Goal: Task Accomplishment & Management: Use online tool/utility

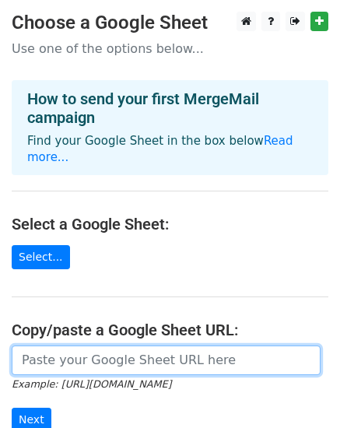
click at [143, 347] on input "url" at bounding box center [166, 361] width 309 height 30
paste input "https://docs.google.com/spreadsheets/d/1qcbnSiqF-jXXshTsUILYEC38R06tqF8LpP_HCg1…"
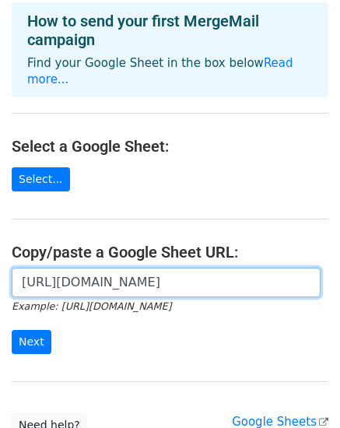
scroll to position [195, 0]
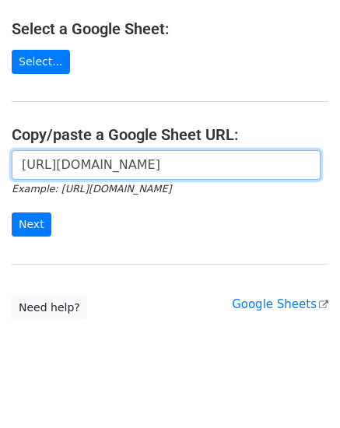
type input "https://docs.google.com/spreadsheets/d/1qcbnSiqF-jXXshTsUILYEC38R06tqF8LpP_HCg1…"
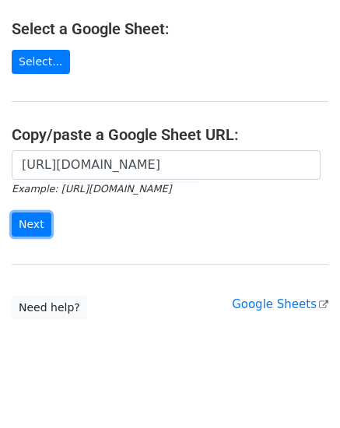
click at [24, 213] on input "Next" at bounding box center [32, 225] width 40 height 24
click at [17, 77] on main "Choose a Google Sheet Use one of the options below... How to send your first Me…" at bounding box center [170, 68] width 340 height 504
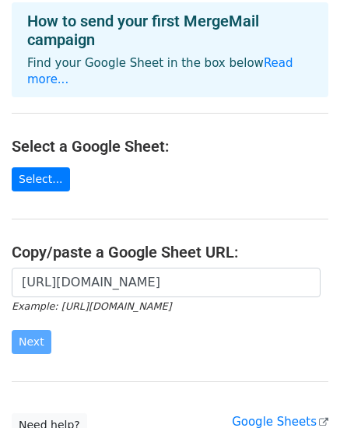
scroll to position [156, 0]
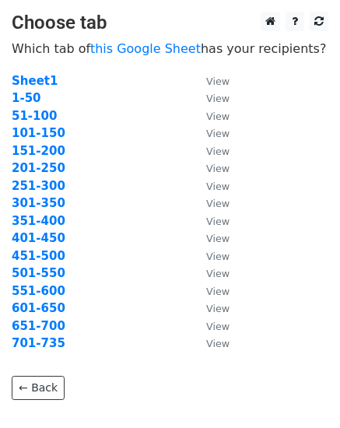
click at [30, 340] on strong "701-735" at bounding box center [39, 343] width 54 height 14
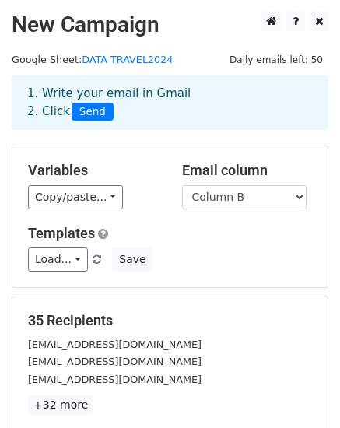
click at [147, 96] on div "1. Write your email in Gmail 2. Click Send" at bounding box center [170, 103] width 309 height 36
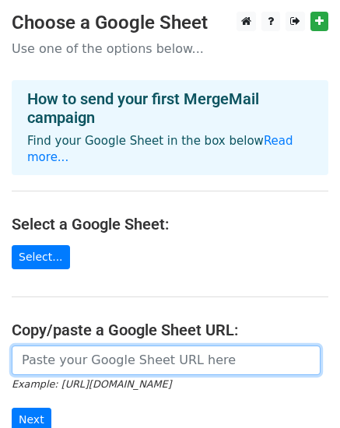
click at [117, 350] on input "url" at bounding box center [166, 361] width 309 height 30
paste input "Asalamualikum Warahmatullah Wabarakatuh Kepada Yth Salam Travel kami PT. Shahib…"
type input "Asalamualikum Warahmatullah Wabarakatuh Kepada Yth Salam Travel kami PT. Shahib…"
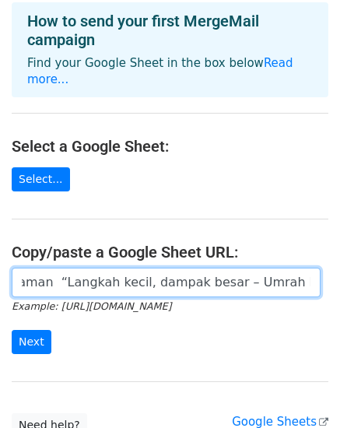
scroll to position [156, 0]
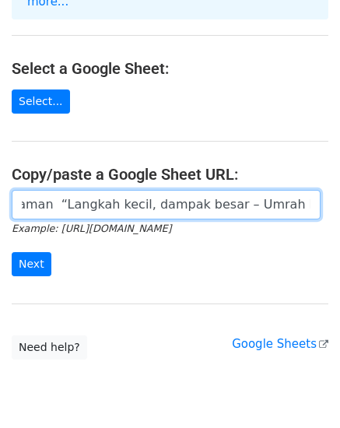
click at [97, 190] on input "Asalamualikum Warahmatullah Wabarakatuh Kepada Yth Salam Travel kami PT. Shahib…" at bounding box center [166, 205] width 309 height 30
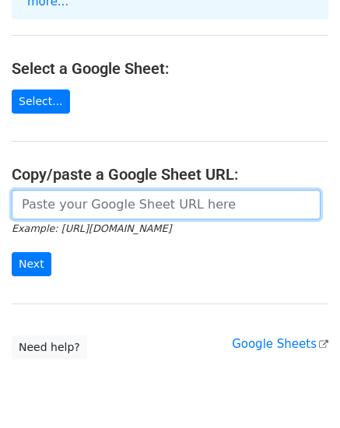
scroll to position [0, 0]
paste input "https://docs.google.com/spreadsheets/d/1qcbnSiqF-jXXshTsUILYEC38R06tqF8LpP_HCg1…"
type input "https://docs.google.com/spreadsheets/d/1qcbnSiqF-jXXshTsUILYEC38R06tqF8LpP_HCg1…"
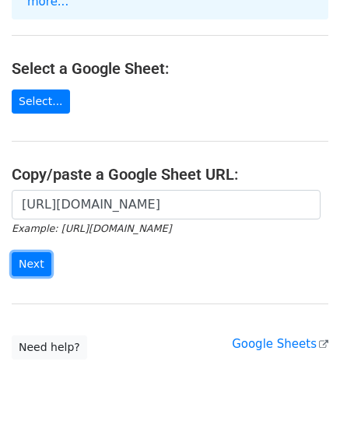
scroll to position [0, 0]
click at [19, 252] on input "Next" at bounding box center [32, 264] width 40 height 24
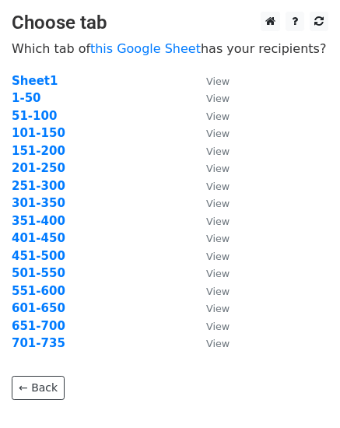
click at [35, 345] on strong "701-735" at bounding box center [39, 343] width 54 height 14
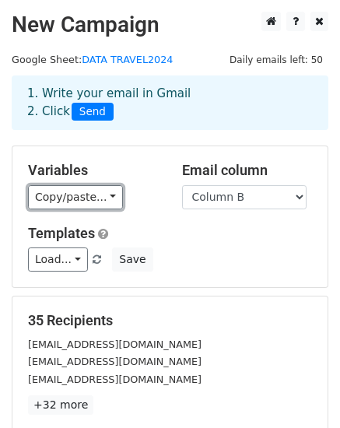
click at [67, 191] on link "Copy/paste..." at bounding box center [75, 197] width 95 height 24
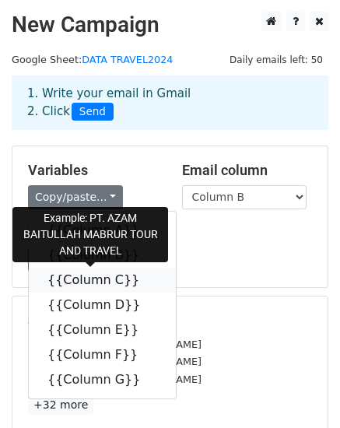
click at [57, 285] on link "{{Column C}}" at bounding box center [102, 280] width 147 height 25
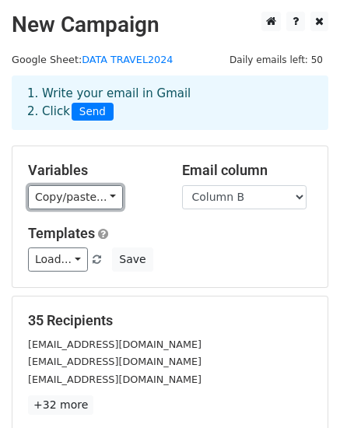
click at [62, 195] on link "Copy/paste..." at bounding box center [75, 197] width 95 height 24
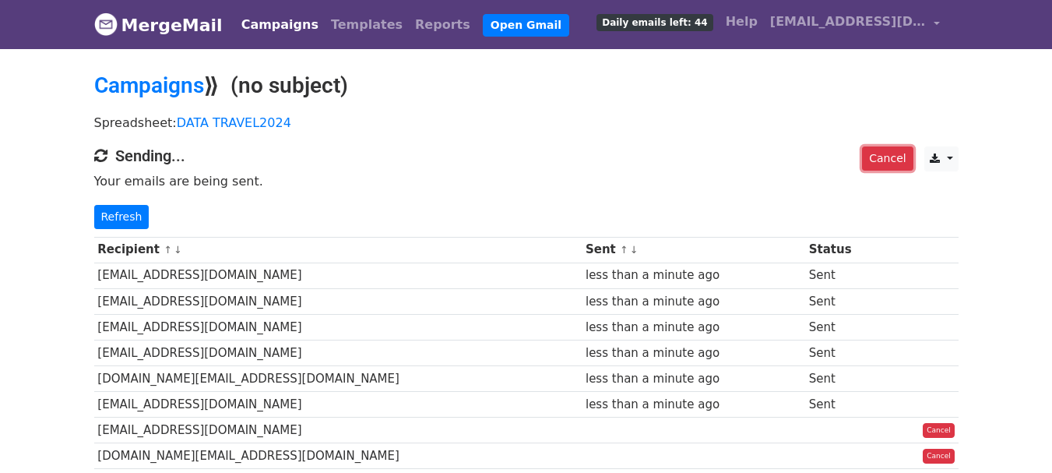
click at [881, 148] on link "Cancel" at bounding box center [887, 158] width 51 height 24
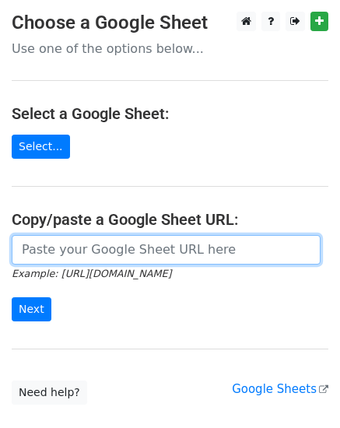
click at [26, 251] on input "url" at bounding box center [166, 250] width 309 height 30
type input "https://docs.google.com/spreadsheets/d/1UqbFVz2beLu3_8jmBwa3jnHd1Z_o-5GL/edit?g…"
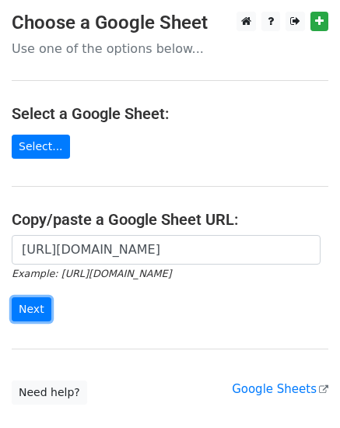
click at [13, 315] on input "Next" at bounding box center [32, 309] width 40 height 24
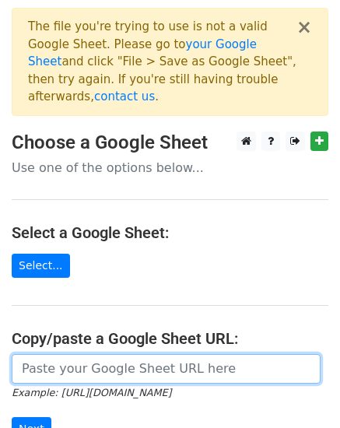
click at [63, 354] on input "url" at bounding box center [166, 369] width 309 height 30
type input "https://docs.google.com/spreadsheets/d/10RmxkQDOkn9kYBhlZ8aOeNTNfuTb4MJI/edit?g…"
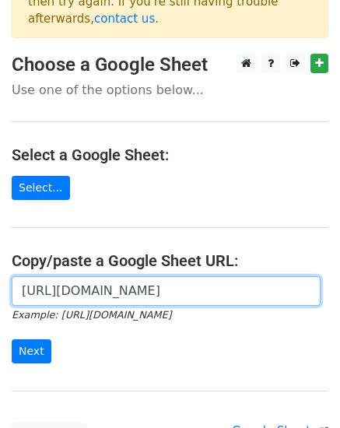
scroll to position [156, 0]
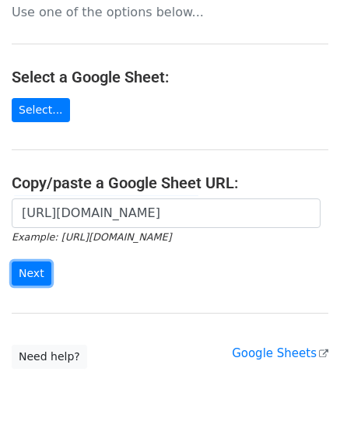
click at [33, 262] on input "Next" at bounding box center [32, 274] width 40 height 24
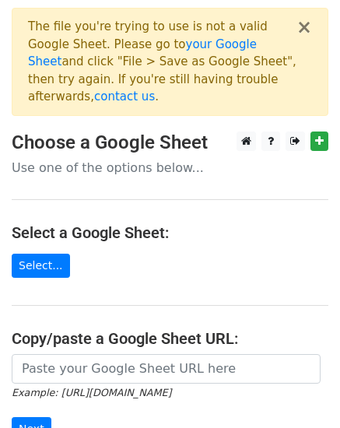
click at [92, 387] on small "Example: [URL][DOMAIN_NAME]" at bounding box center [92, 393] width 160 height 12
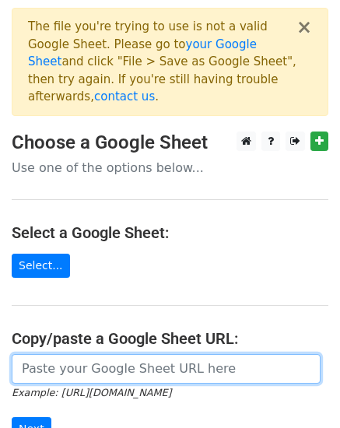
click at [95, 354] on input "url" at bounding box center [166, 369] width 309 height 30
type input "[URL][DOMAIN_NAME]"
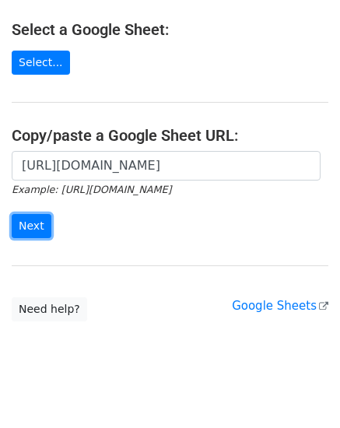
click at [24, 214] on input "Next" at bounding box center [32, 226] width 40 height 24
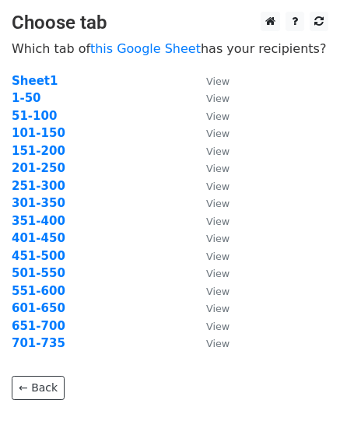
click at [32, 341] on strong "701-735" at bounding box center [39, 343] width 54 height 14
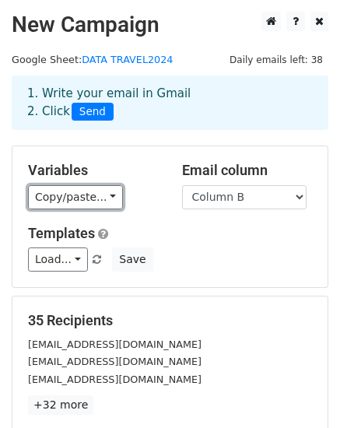
click at [60, 192] on link "Copy/paste..." at bounding box center [75, 197] width 95 height 24
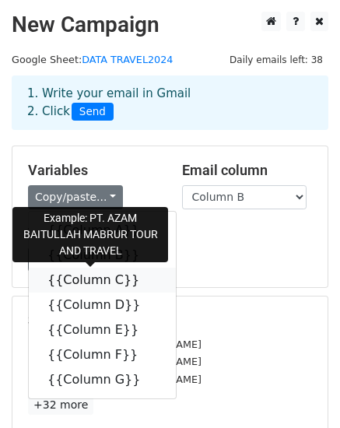
click at [73, 276] on link "{{Column C}}" at bounding box center [102, 280] width 147 height 25
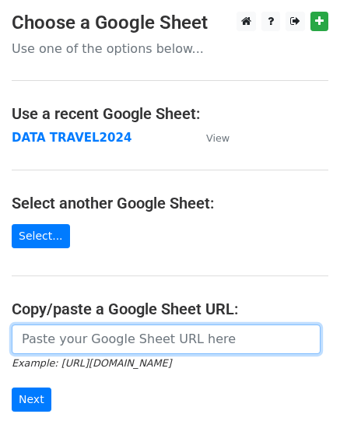
click at [55, 340] on input "url" at bounding box center [166, 340] width 309 height 30
type input "https://docs.google.com/spreadsheets/d/10RmxkQDOkn9kYBhlZ8aOeNTNfuTb4MJI/edit?g…"
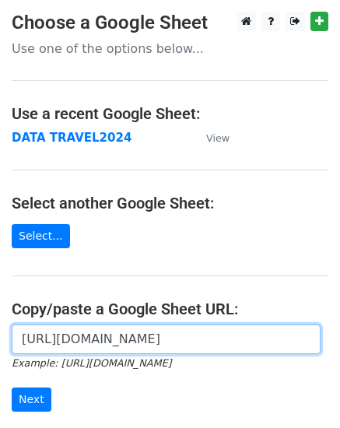
scroll to position [78, 0]
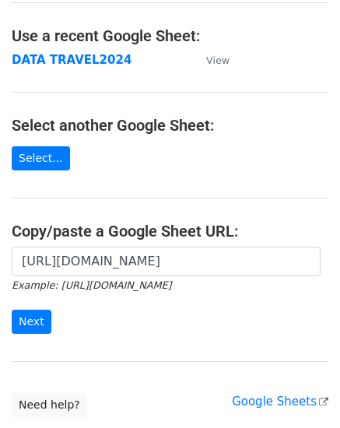
click at [76, 61] on strong "DATA TRAVEL2024" at bounding box center [72, 60] width 120 height 14
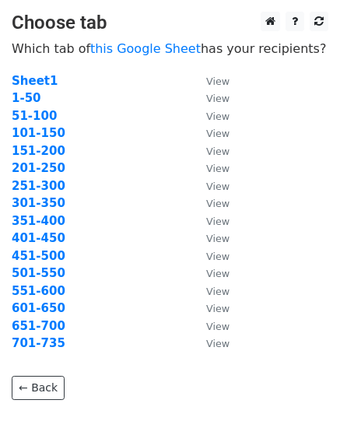
click at [28, 325] on strong "651-700" at bounding box center [39, 326] width 54 height 14
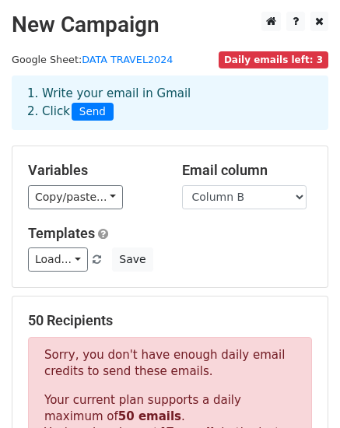
click at [258, 58] on span "Daily emails left: 3" at bounding box center [274, 59] width 110 height 17
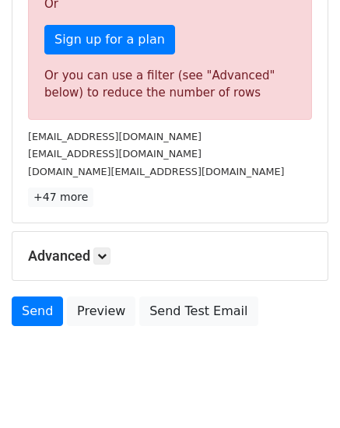
scroll to position [575, 0]
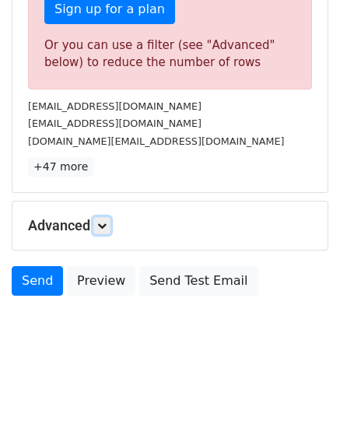
click at [104, 226] on icon at bounding box center [101, 225] width 9 height 9
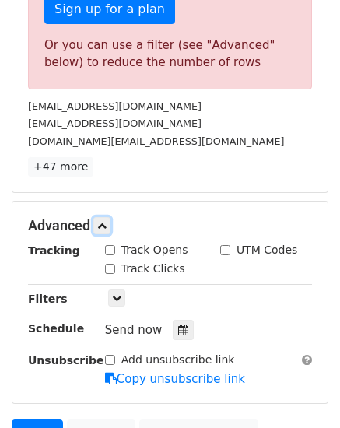
scroll to position [653, 0]
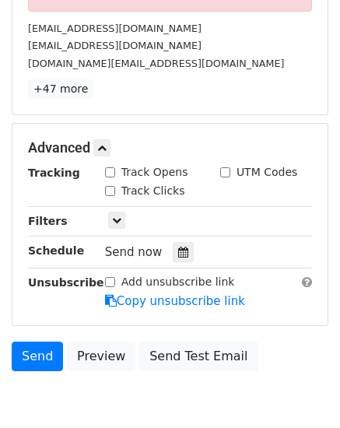
click at [178, 250] on icon at bounding box center [183, 252] width 10 height 11
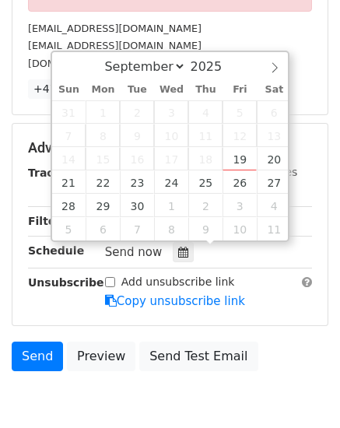
type input "[DATE] 12:00"
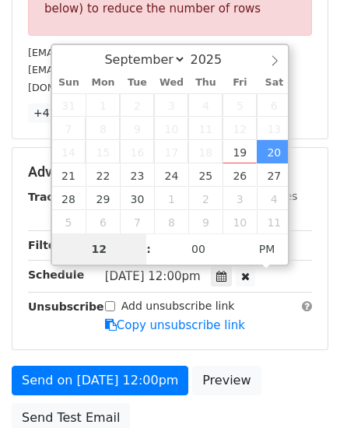
scroll to position [707, 0]
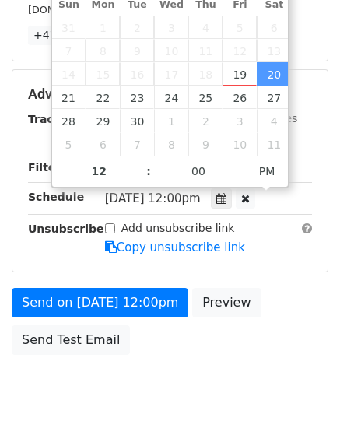
click at [280, 204] on div "Sat, Sep 20, 12:00pm 2025-09-20 12:00" at bounding box center [196, 198] width 183 height 21
click at [250, 199] on icon at bounding box center [245, 198] width 9 height 11
type input "05"
type input "04"
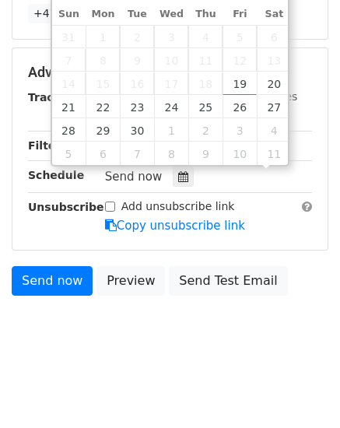
scroll to position [651, 0]
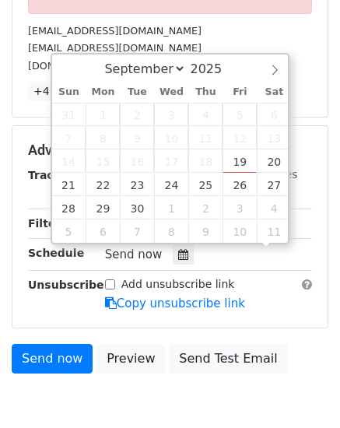
type input "2025-09-20 17:04"
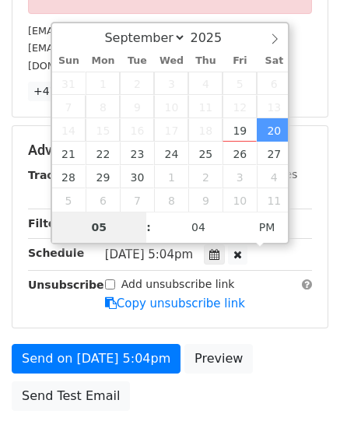
scroll to position [473, 0]
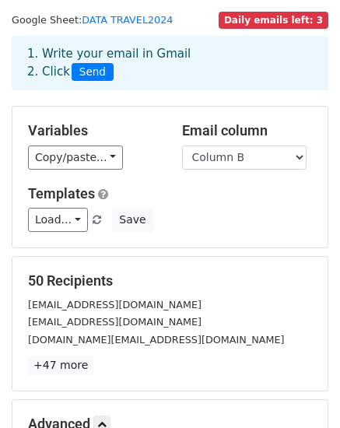
scroll to position [0, 0]
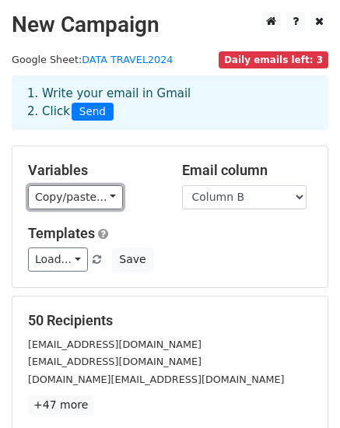
click at [58, 190] on link "Copy/paste..." at bounding box center [75, 197] width 95 height 24
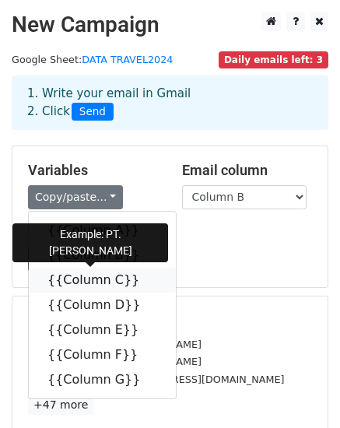
click at [74, 275] on link "{{Column C}}" at bounding box center [102, 280] width 147 height 25
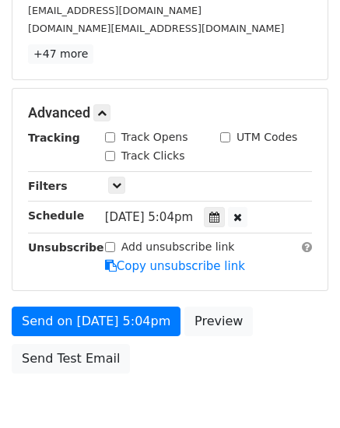
scroll to position [429, 0]
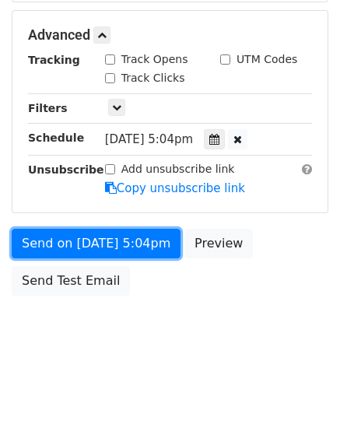
click at [131, 240] on link "Send on Sep 20 at 5:04pm" at bounding box center [96, 244] width 169 height 30
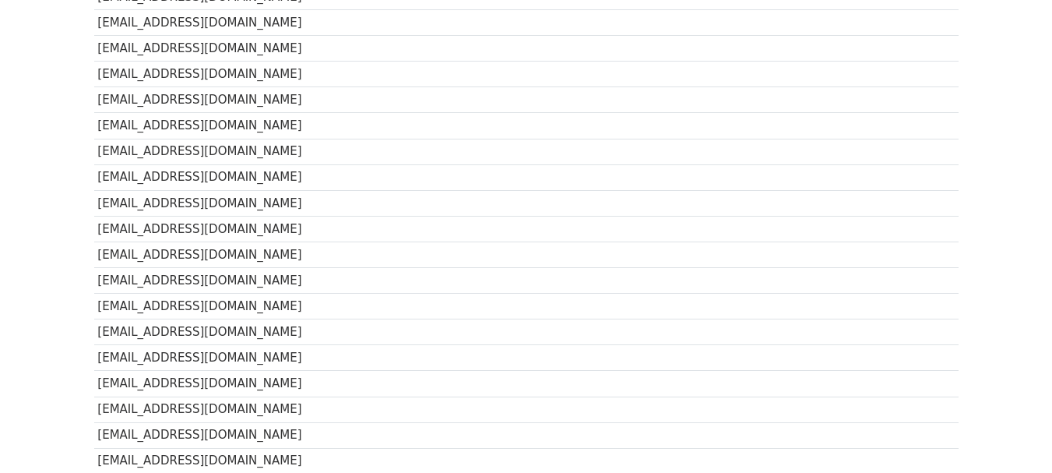
scroll to position [78, 0]
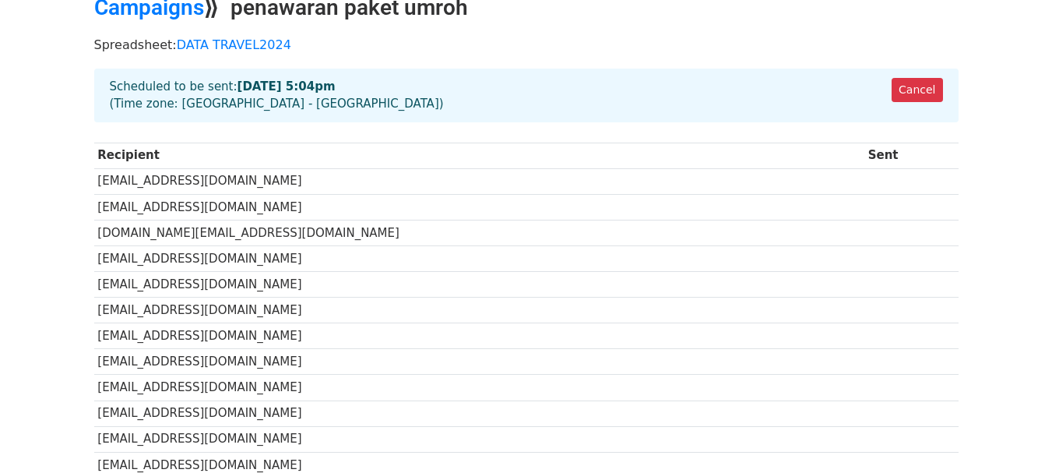
click at [298, 83] on strong "Sep 20 at 5:04pm" at bounding box center [286, 86] width 98 height 14
click at [909, 87] on link "Cancel" at bounding box center [916, 90] width 51 height 24
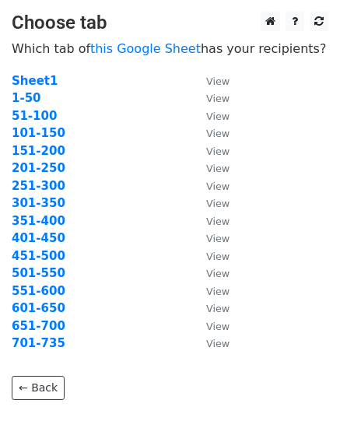
click at [51, 329] on strong "651-700" at bounding box center [39, 326] width 54 height 14
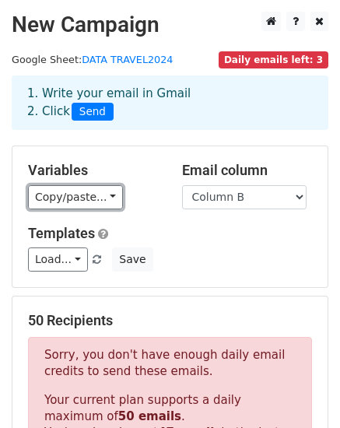
click at [56, 199] on link "Copy/paste..." at bounding box center [75, 197] width 95 height 24
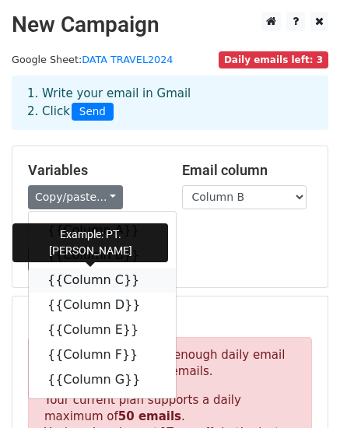
click at [71, 272] on link "{{Column C}}" at bounding box center [102, 280] width 147 height 25
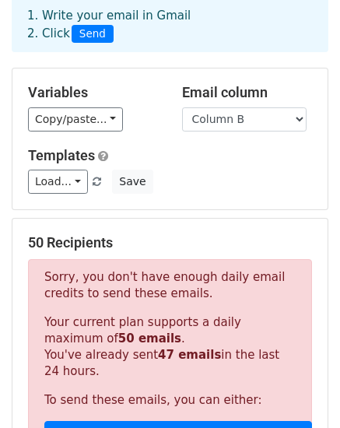
scroll to position [575, 0]
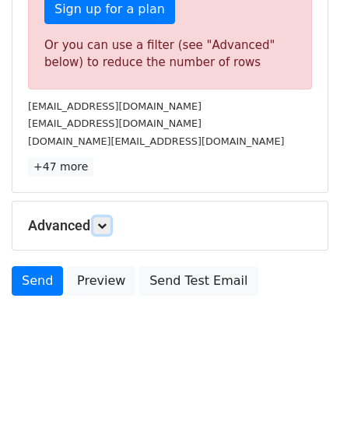
click at [107, 226] on icon at bounding box center [101, 225] width 9 height 9
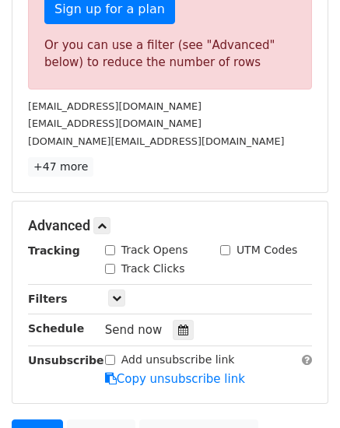
click at [178, 331] on icon at bounding box center [183, 330] width 10 height 11
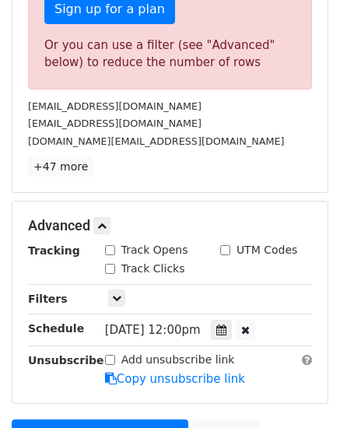
click at [196, 333] on span "[DATE] 12:00pm" at bounding box center [153, 330] width 96 height 14
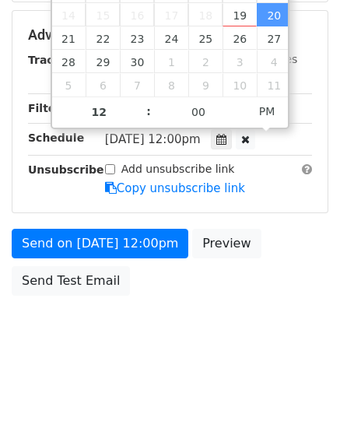
scroll to position [366, 0]
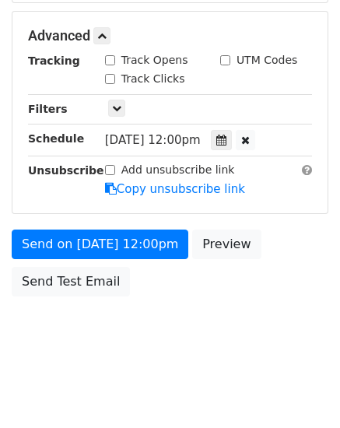
click at [179, 326] on body "New Campaign Daily emails left: 3 Google Sheet: DATA TRAVEL2024 1. Write your e…" at bounding box center [170, 6] width 340 height 721
click at [175, 140] on span "[DATE] 12:00pm" at bounding box center [153, 140] width 96 height 14
click at [201, 138] on span "[DATE] 12:00pm" at bounding box center [153, 140] width 96 height 14
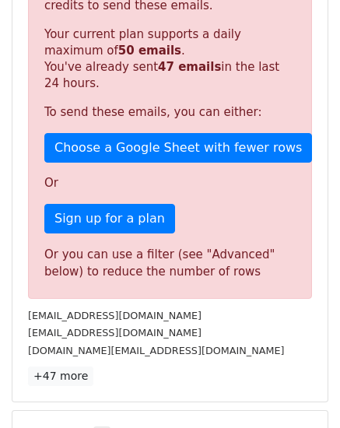
scroll to position [575, 0]
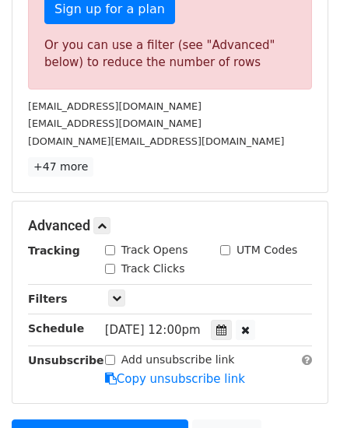
click at [192, 329] on span "[DATE] 12:00pm" at bounding box center [153, 330] width 96 height 14
drag, startPoint x: 169, startPoint y: 329, endPoint x: 194, endPoint y: 327, distance: 25.0
click at [194, 327] on span "Sat, Sep 20, 12:00pm" at bounding box center [153, 330] width 96 height 14
click at [199, 330] on span "Sat, Sep 20, 12:00pm" at bounding box center [153, 330] width 96 height 14
click at [227, 330] on icon at bounding box center [221, 330] width 10 height 11
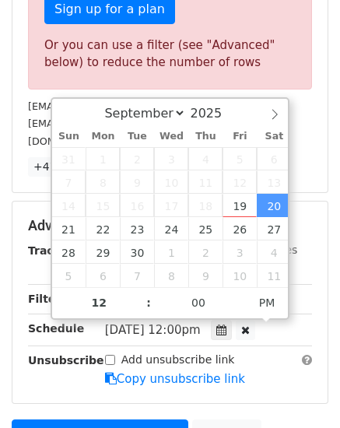
click at [275, 304] on span "PM" at bounding box center [267, 302] width 43 height 31
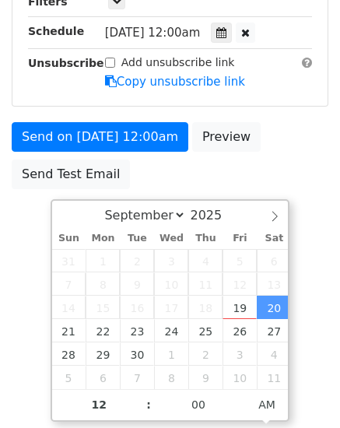
click at [107, 304] on span "15" at bounding box center [103, 307] width 34 height 23
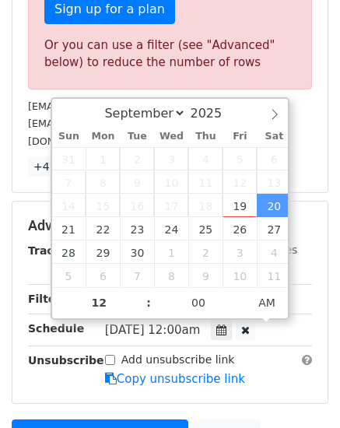
type input "2025-09-20 23:00"
type input "11"
click at [143, 308] on span at bounding box center [140, 311] width 11 height 16
type input "2025-09-20 22:00"
type input "10"
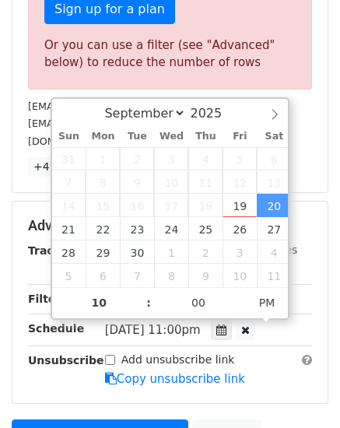
click at [143, 308] on span at bounding box center [140, 311] width 11 height 16
type input "2025-09-20 21:00"
type input "09"
click at [143, 308] on span at bounding box center [140, 311] width 11 height 16
type input "2025-09-20 20:00"
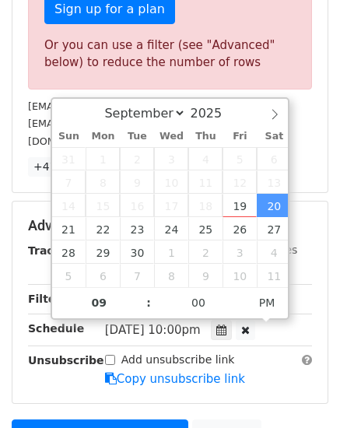
type input "08"
click at [143, 308] on span at bounding box center [140, 311] width 11 height 16
click at [273, 331] on div "Sat, Sep 20, 8:00pm 2025-09-20 20:00" at bounding box center [196, 330] width 183 height 21
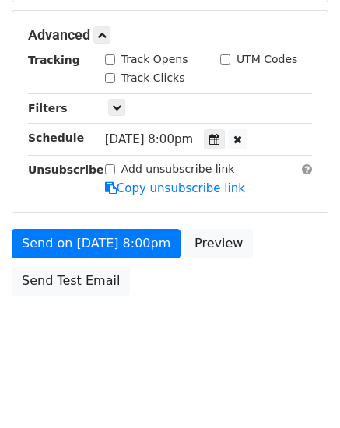
scroll to position [688, 0]
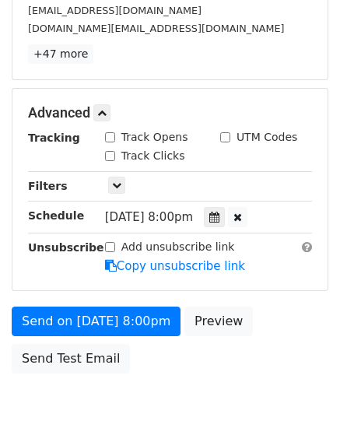
click at [220, 218] on icon at bounding box center [214, 217] width 10 height 11
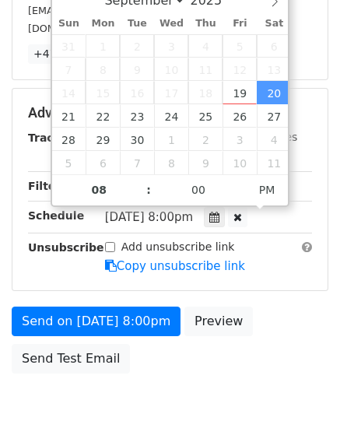
type input "2025-09-20 08:00"
click at [265, 193] on span "PM" at bounding box center [267, 189] width 43 height 31
click at [265, 220] on div "Sat, Sep 20, 8:00am 2025-09-20 08:00" at bounding box center [196, 217] width 183 height 21
click at [251, 312] on div "Send on Sep 20 at 8:00am Preview Send Test Email" at bounding box center [170, 344] width 340 height 75
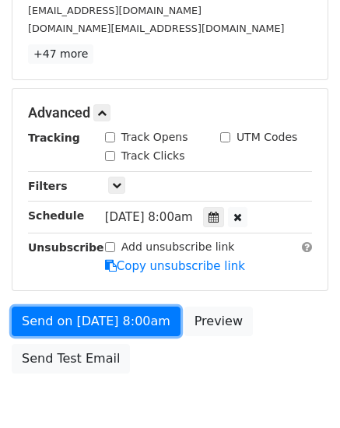
click at [131, 325] on link "Send on Sep 20 at 8:00am" at bounding box center [96, 322] width 169 height 30
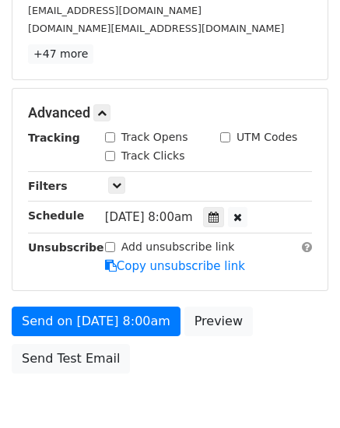
click at [191, 381] on div "Send on Sep 20 at 8:00am Preview Send Test Email" at bounding box center [170, 344] width 340 height 75
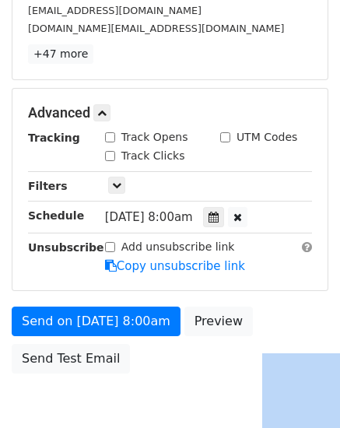
click at [191, 381] on div "Send on [DATE] 8:00am Preview Send Test Email" at bounding box center [170, 344] width 340 height 75
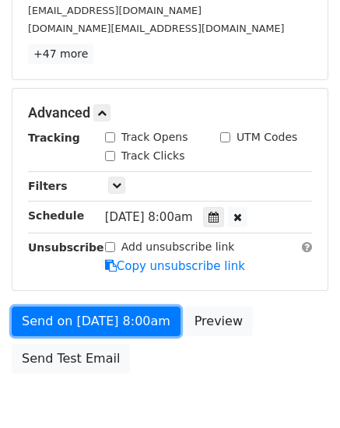
click at [43, 314] on link "Send on [DATE] 8:00am" at bounding box center [96, 322] width 169 height 30
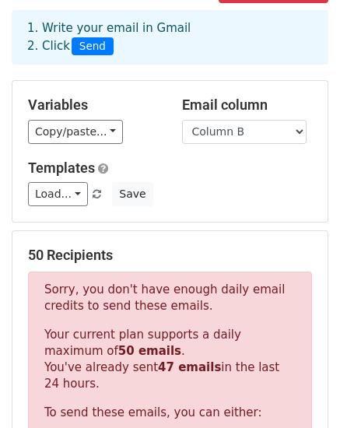
scroll to position [0, 0]
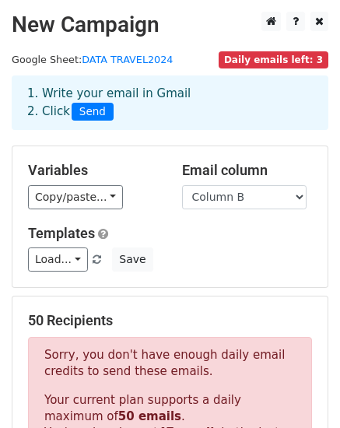
click at [161, 220] on div "Variables Copy/paste... {{Column A}} {{Column B}} {{Column C}} {{Column D}} {{C…" at bounding box center [169, 216] width 315 height 141
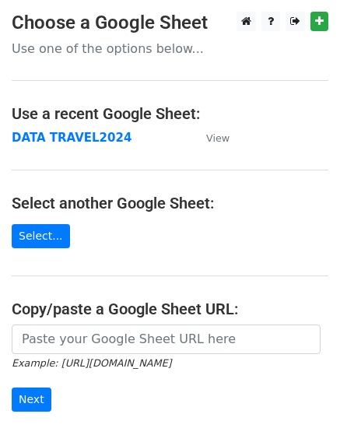
click at [35, 140] on strong "DATA TRAVEL2024" at bounding box center [72, 138] width 120 height 14
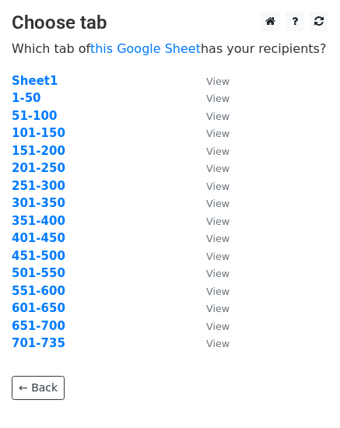
click at [26, 323] on strong "651-700" at bounding box center [39, 326] width 54 height 14
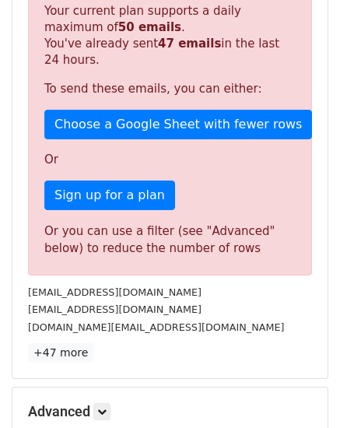
scroll to position [575, 0]
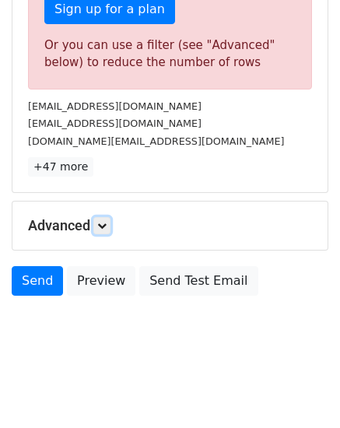
click at [103, 229] on icon at bounding box center [101, 225] width 9 height 9
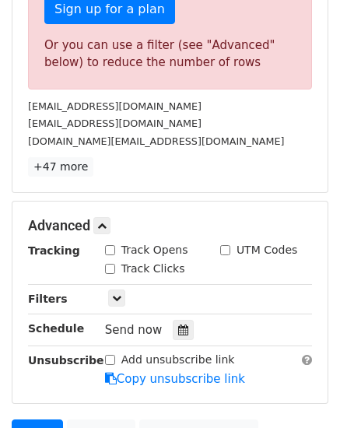
click at [181, 329] on div at bounding box center [183, 330] width 21 height 20
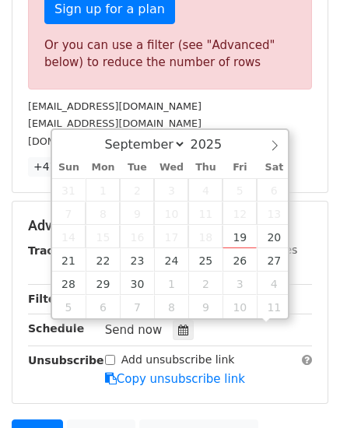
scroll to position [1, 0]
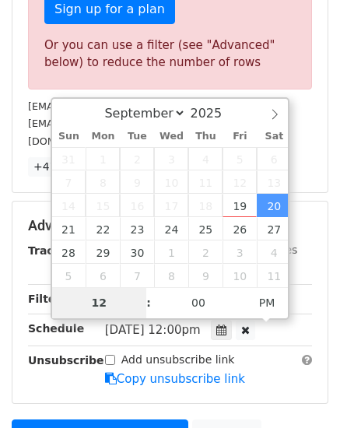
click at [270, 304] on span "PM" at bounding box center [267, 302] width 43 height 31
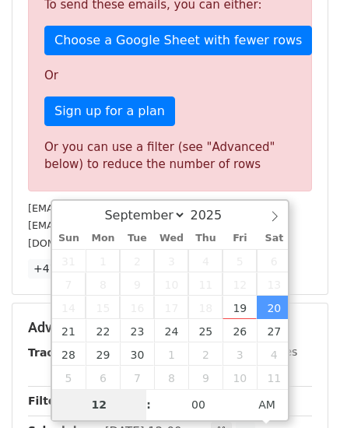
scroll to position [766, 0]
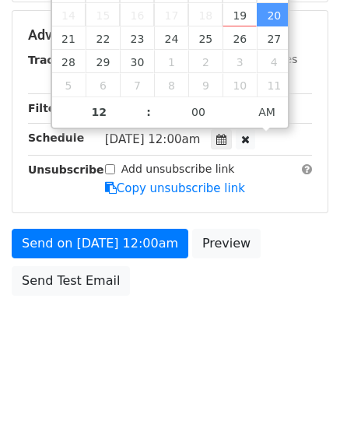
type input "[DATE] 23:00"
type input "11"
click at [139, 122] on span at bounding box center [140, 120] width 11 height 16
type input "[DATE] 22:00"
type input "10"
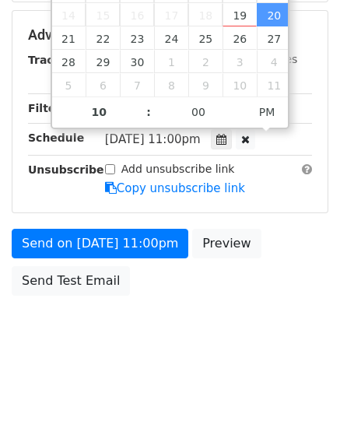
click at [139, 122] on span at bounding box center [140, 120] width 11 height 16
type input "[DATE] 21:00"
type input "09"
click at [139, 122] on span at bounding box center [140, 120] width 11 height 16
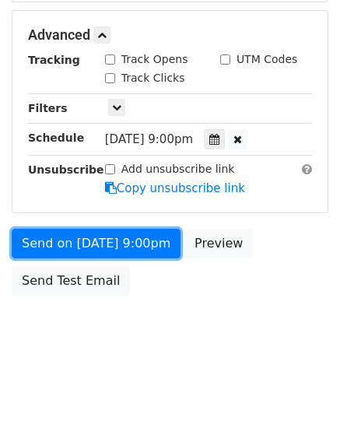
click at [139, 122] on form "Variables Copy/paste... {{Column A}} {{Column B}} {{Column C}} {{Column D}} {{C…" at bounding box center [170, 41] width 317 height 525
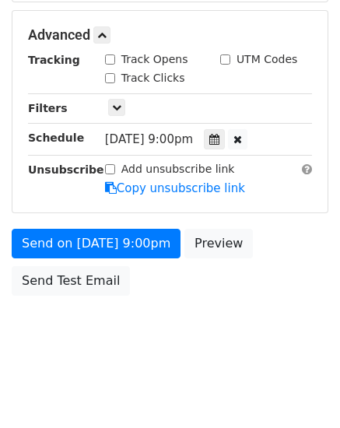
click at [220, 140] on icon at bounding box center [214, 139] width 10 height 11
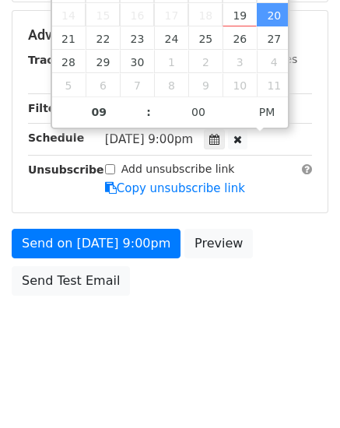
type input "[DATE] 20:00"
type input "08"
click at [142, 117] on span at bounding box center [140, 120] width 11 height 16
type input "2025-09-20 08:00"
click at [266, 110] on span "PM" at bounding box center [267, 112] width 43 height 31
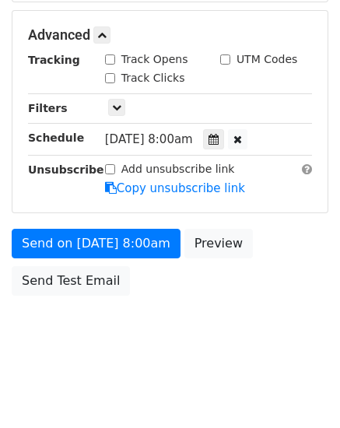
scroll to position [366, 0]
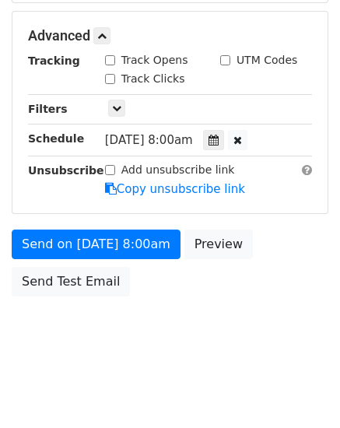
click at [330, 238] on body "New Campaign Daily emails left: 3 Google Sheet: DATA TRAVEL2024 1. Write your e…" at bounding box center [170, 6] width 340 height 721
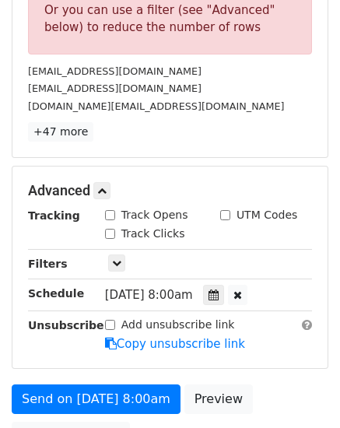
scroll to position [766, 0]
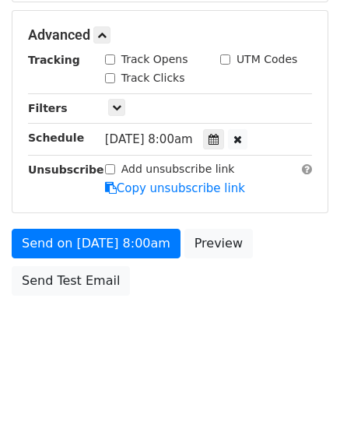
click at [219, 139] on icon at bounding box center [214, 139] width 10 height 11
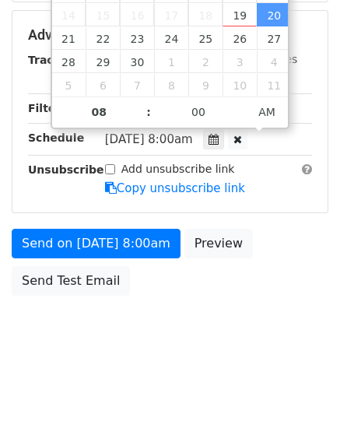
click at [287, 288] on div "Send on Sep 20 at 8:00am Preview Send Test Email" at bounding box center [170, 266] width 340 height 75
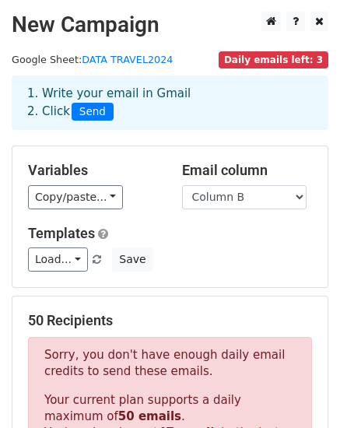
scroll to position [78, 0]
